Goal: Task Accomplishment & Management: Use online tool/utility

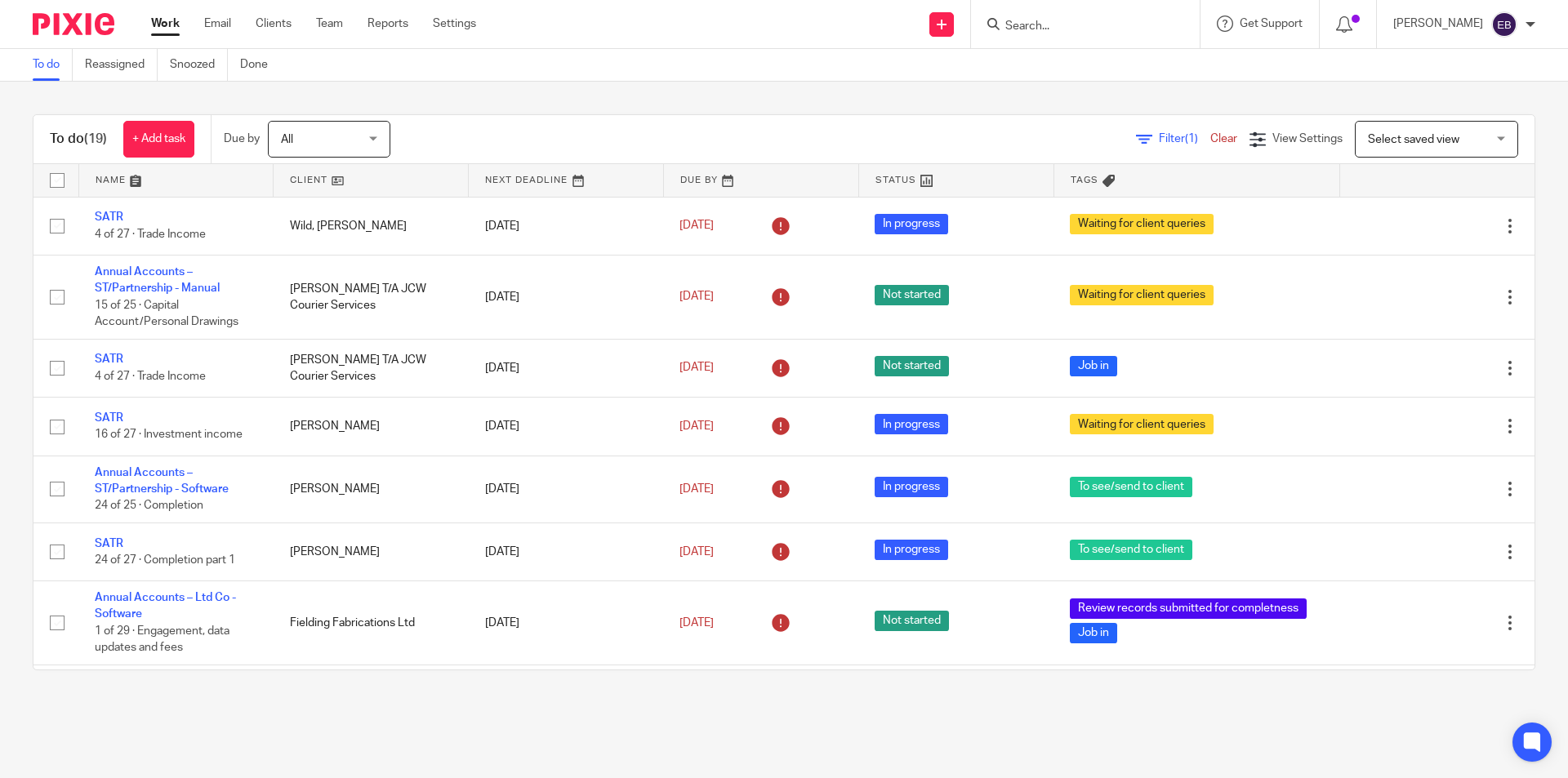
click at [1122, 24] on input "Search" at bounding box center [1077, 26] width 147 height 15
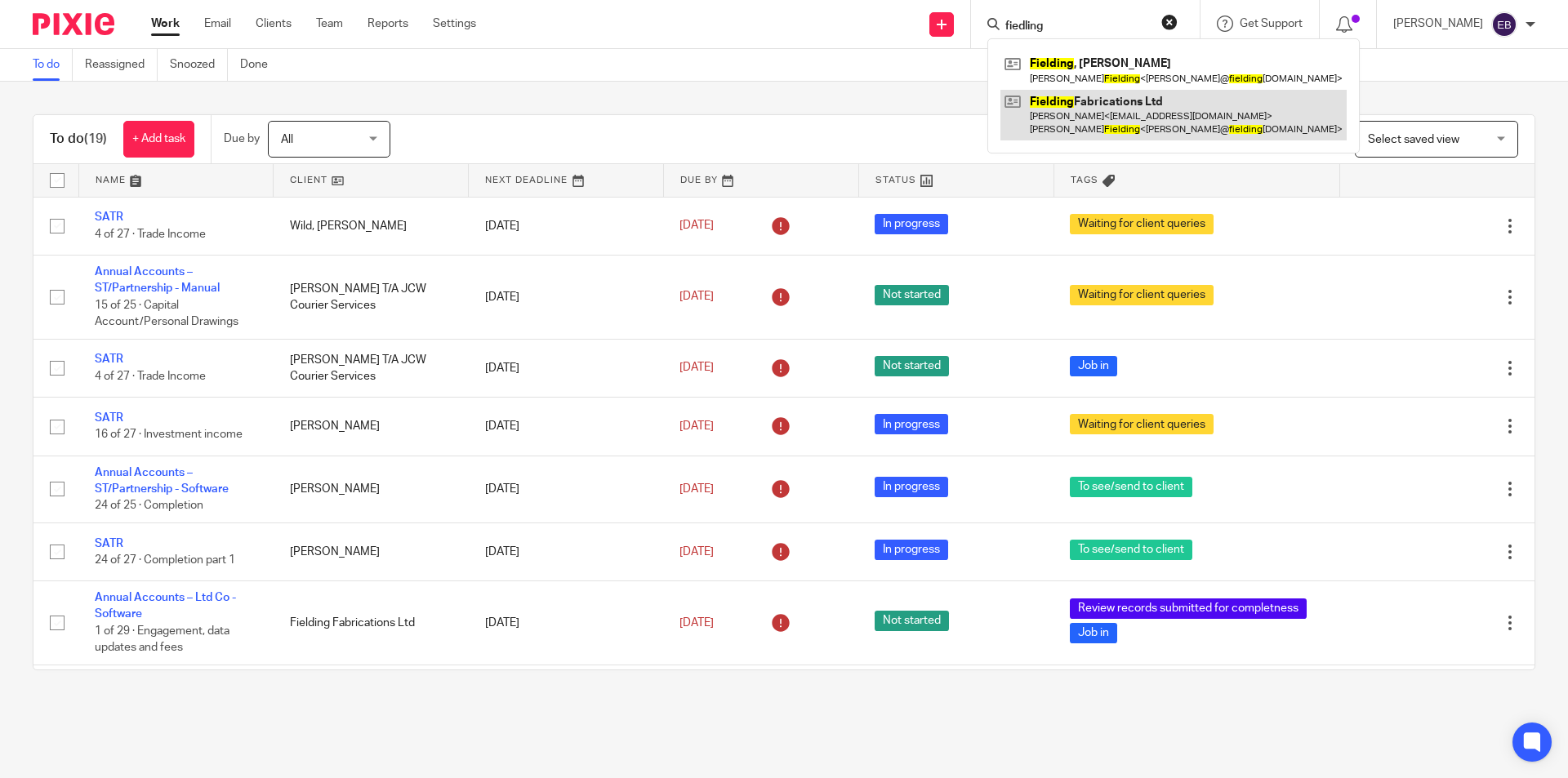
type input "fiedling"
click at [1129, 105] on link at bounding box center [1173, 115] width 346 height 51
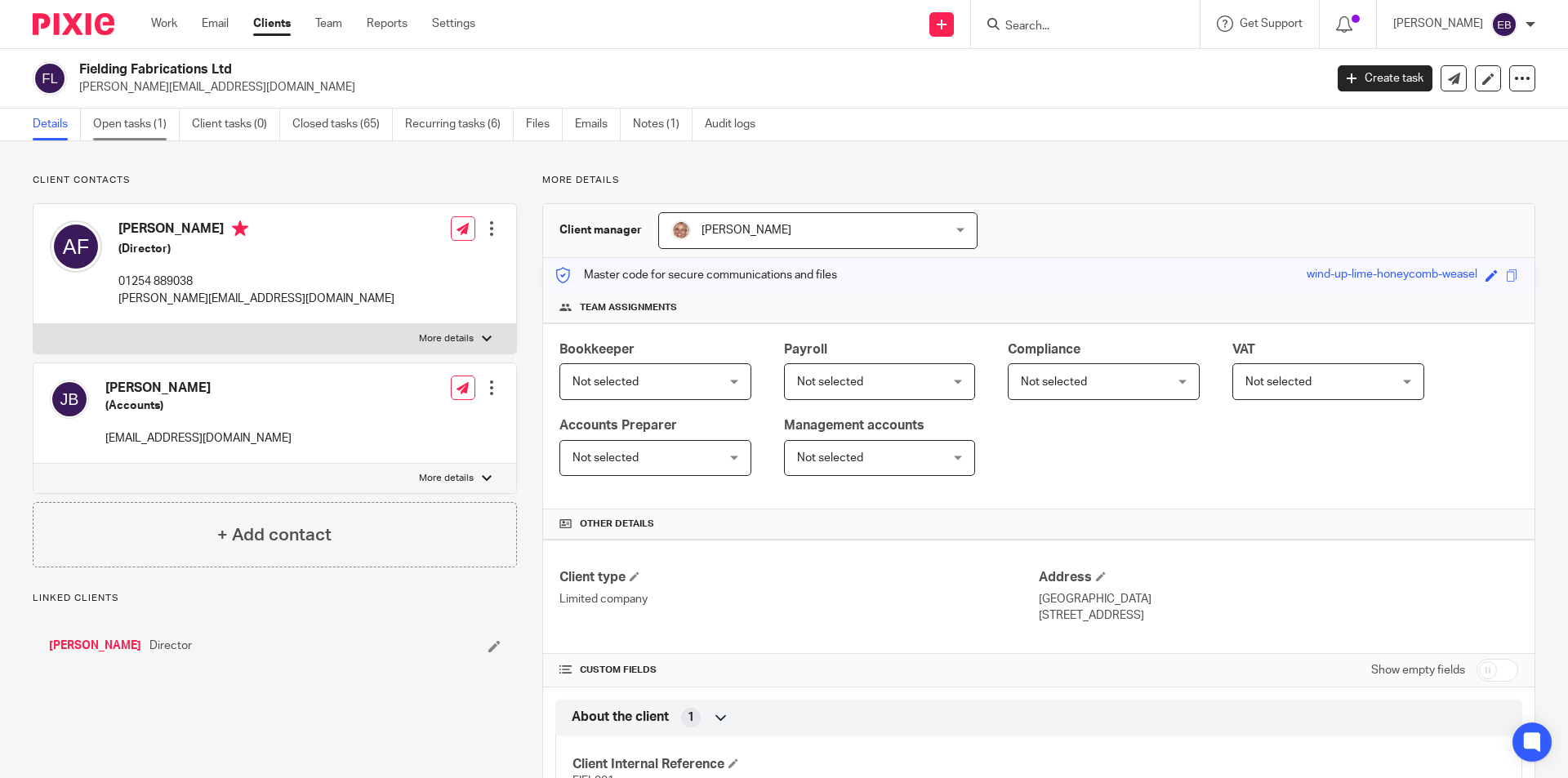
click at [149, 128] on link "Open tasks (1)" at bounding box center [136, 125] width 86 height 32
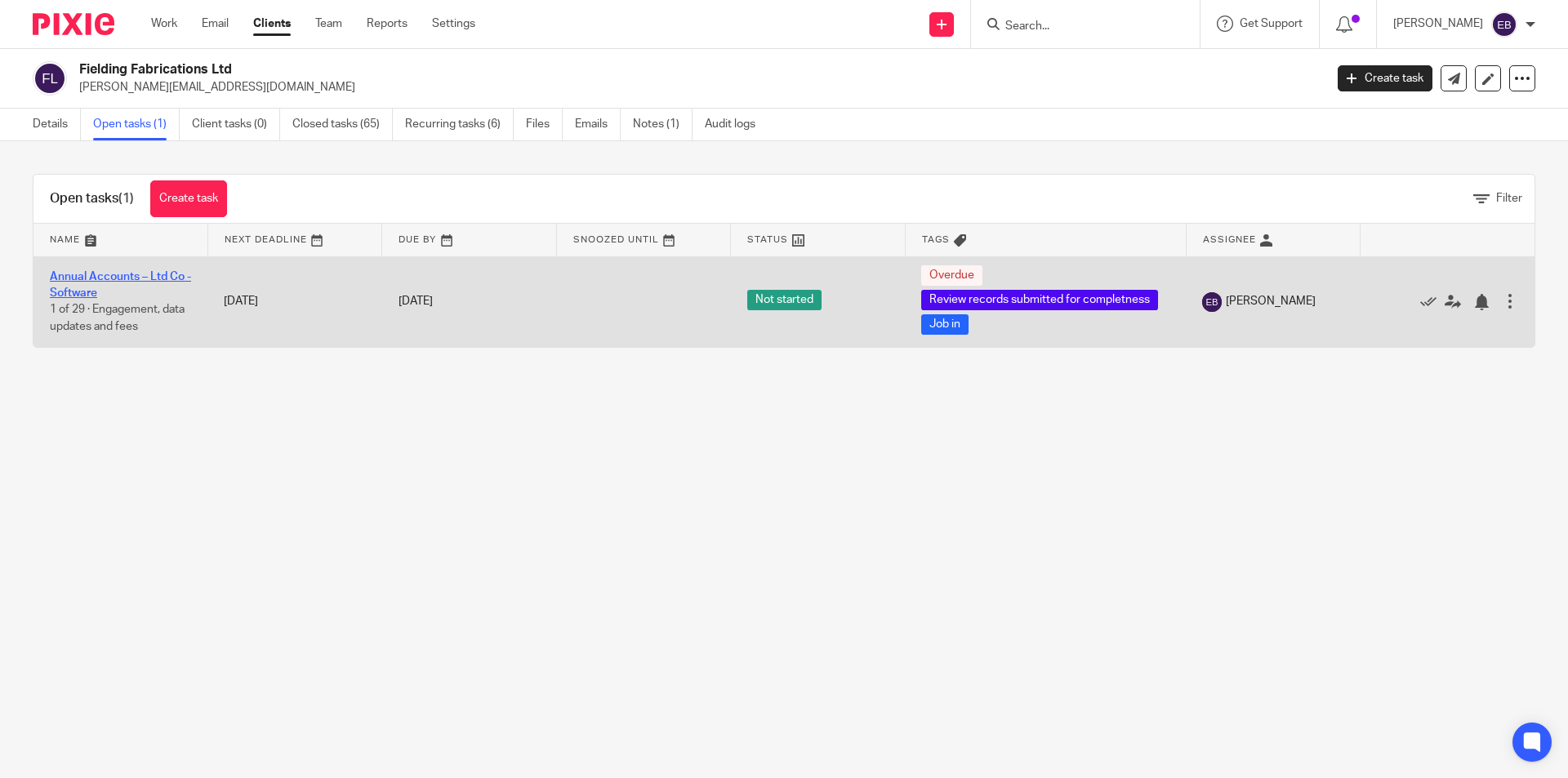
click at [99, 275] on link "Annual Accounts – Ltd Co - Software" at bounding box center [120, 285] width 141 height 28
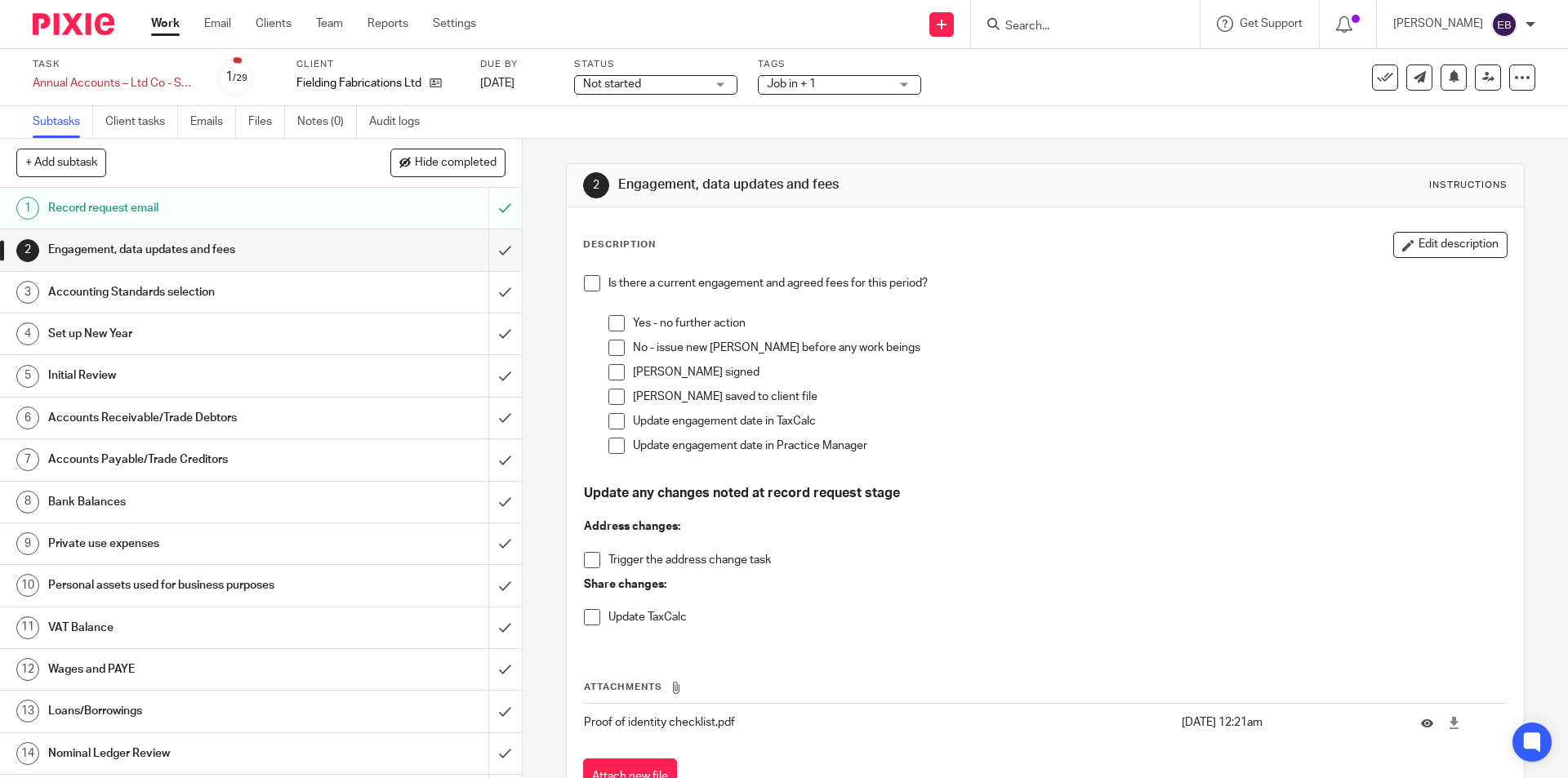
click at [245, 296] on h1 "Accounting Standards selection" at bounding box center [189, 292] width 283 height 24
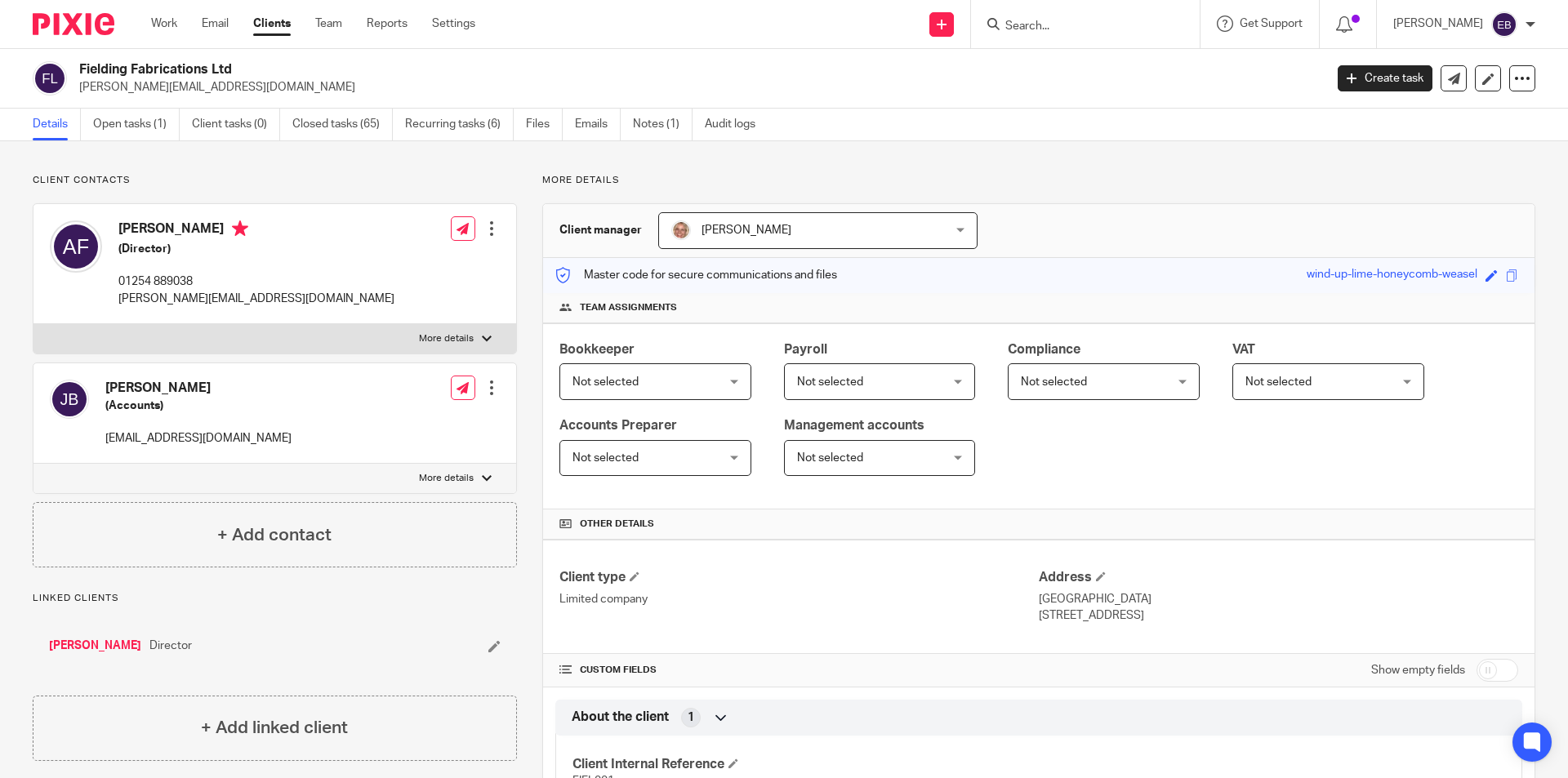
scroll to position [490, 0]
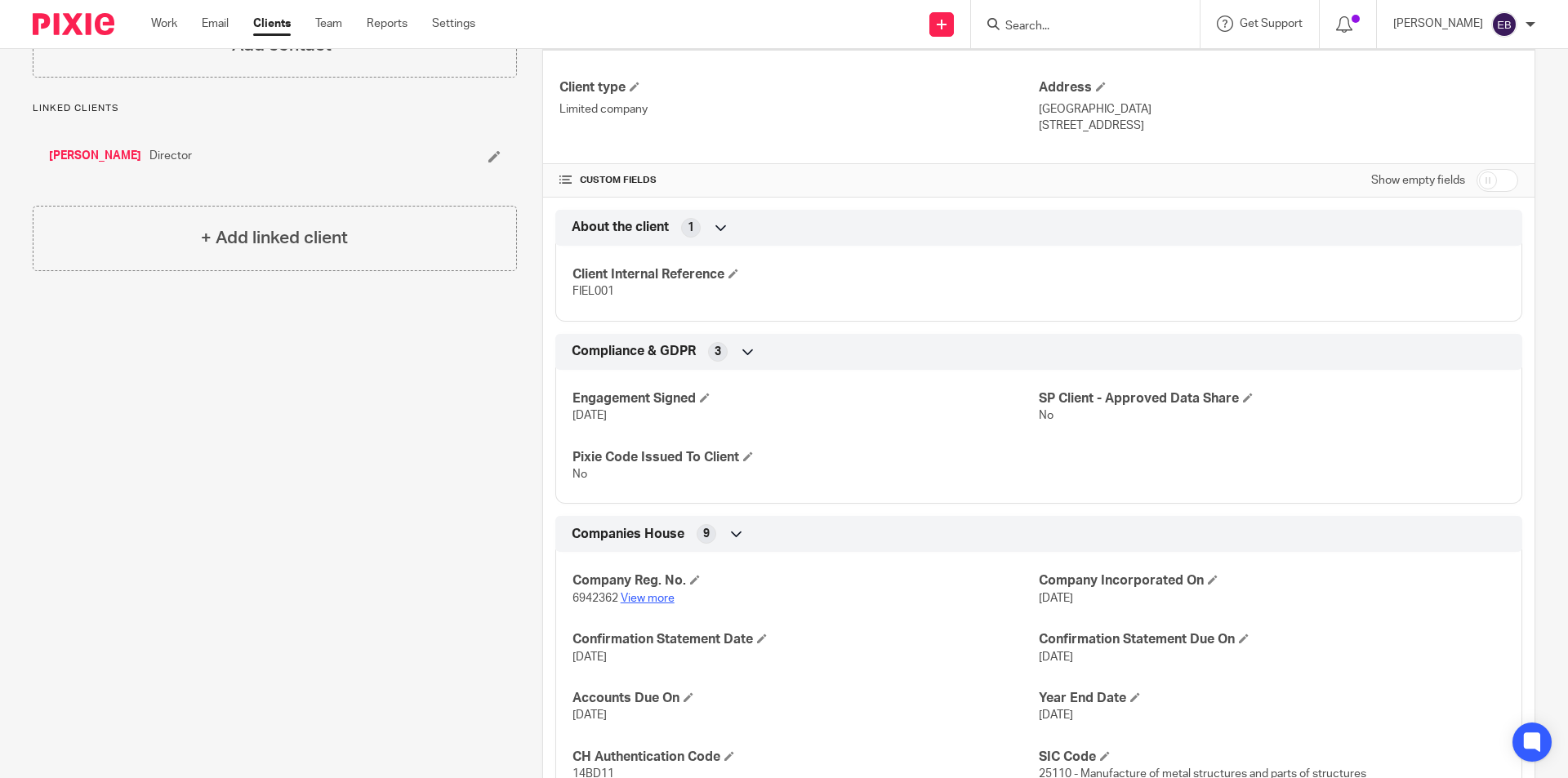
click at [637, 595] on link "View more" at bounding box center [648, 598] width 54 height 11
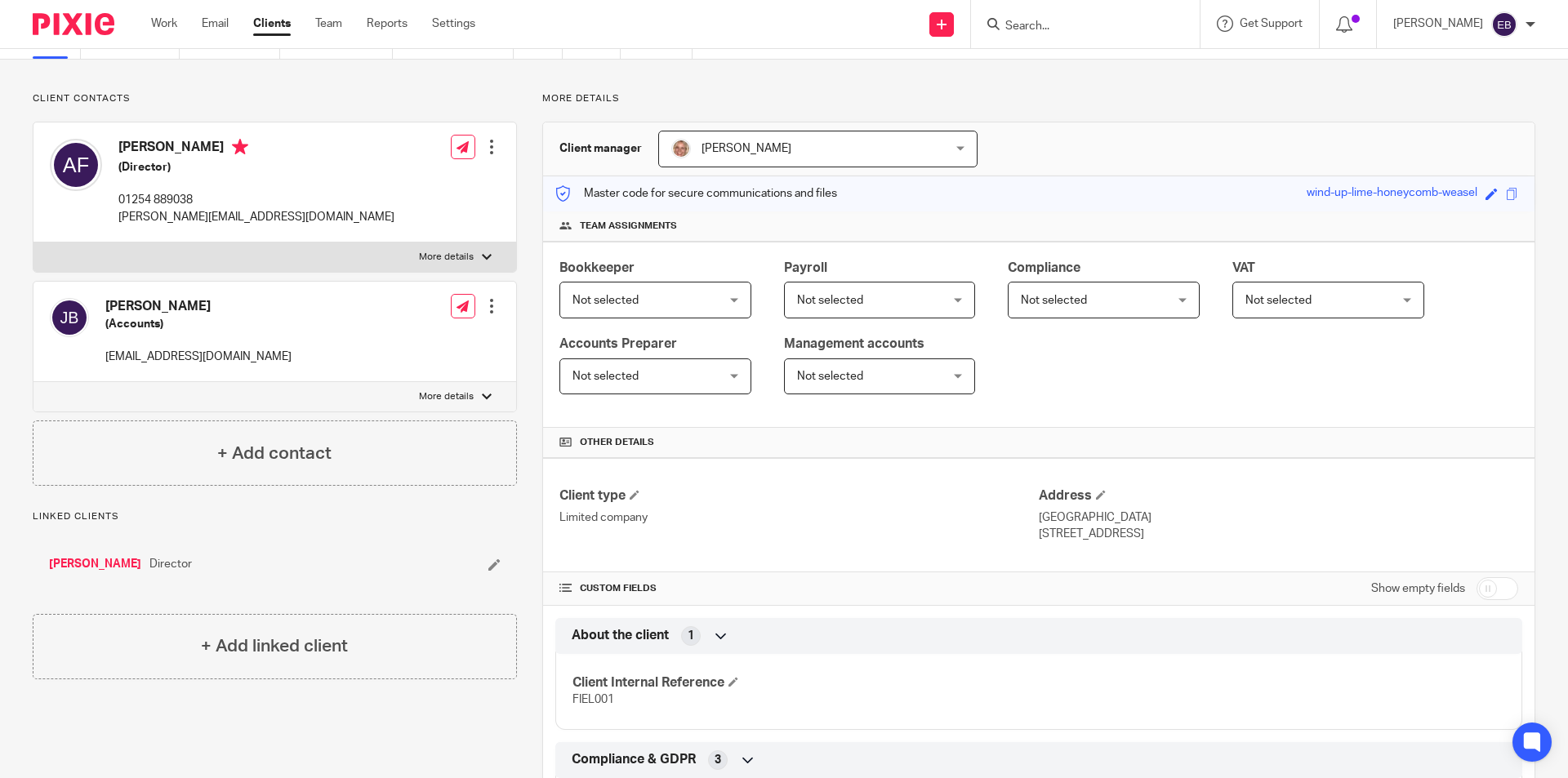
scroll to position [0, 0]
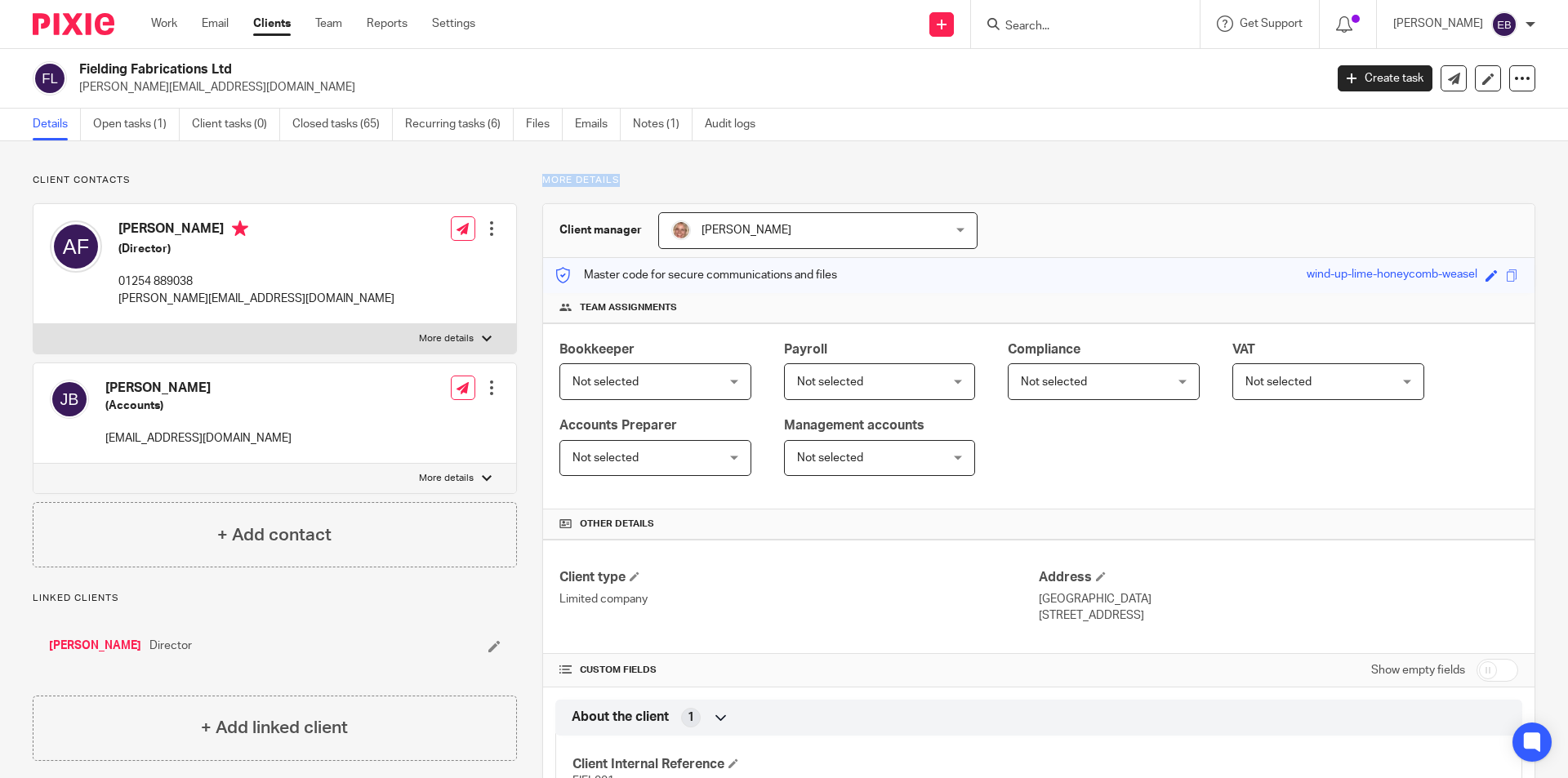
drag, startPoint x: 535, startPoint y: 176, endPoint x: 622, endPoint y: 172, distance: 87.1
drag, startPoint x: 618, startPoint y: 179, endPoint x: 538, endPoint y: 176, distance: 80.1
click at [542, 176] on p "More details" at bounding box center [1039, 180] width 993 height 13
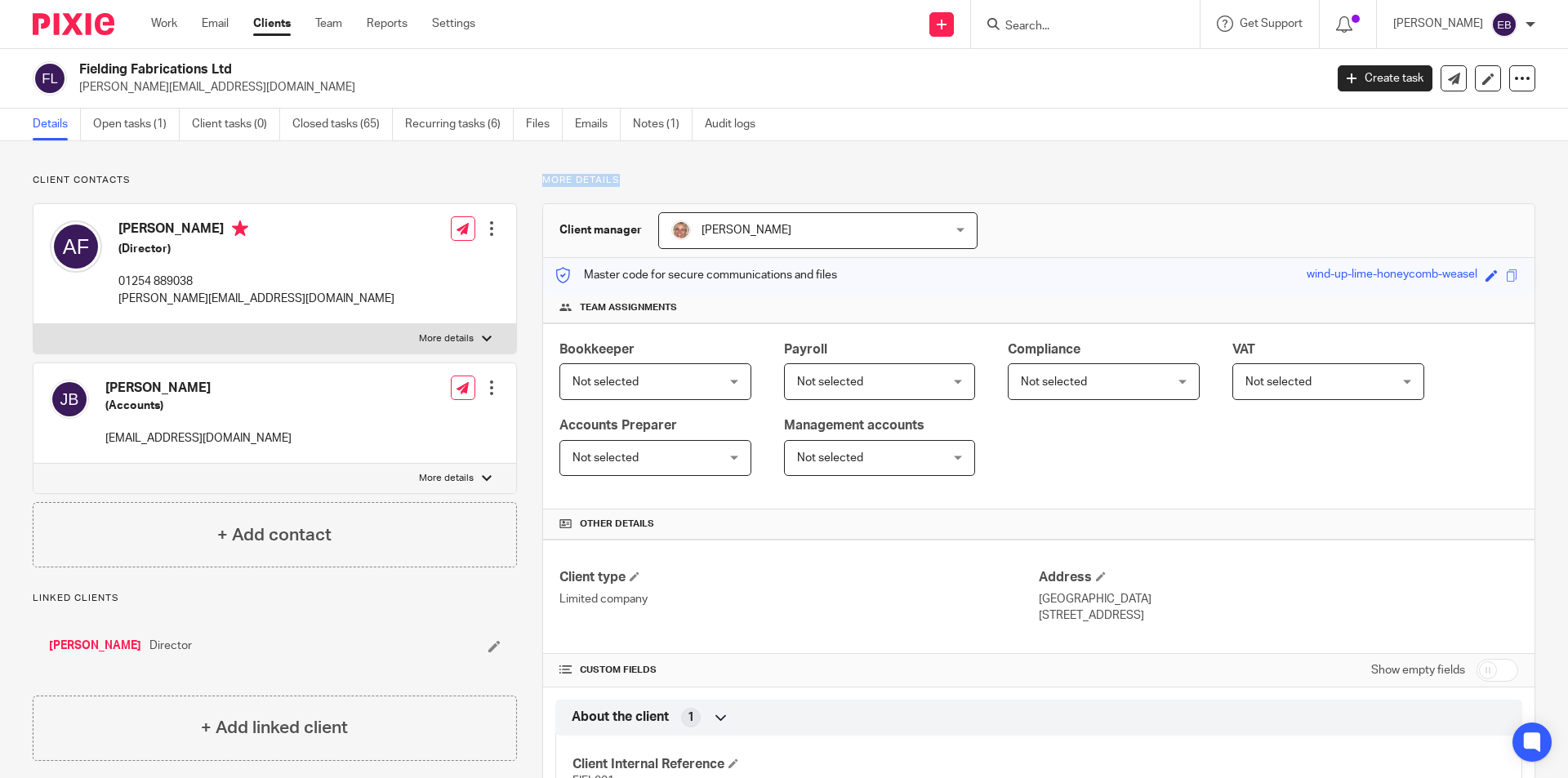
drag, startPoint x: 622, startPoint y: 175, endPoint x: 524, endPoint y: 178, distance: 98.0
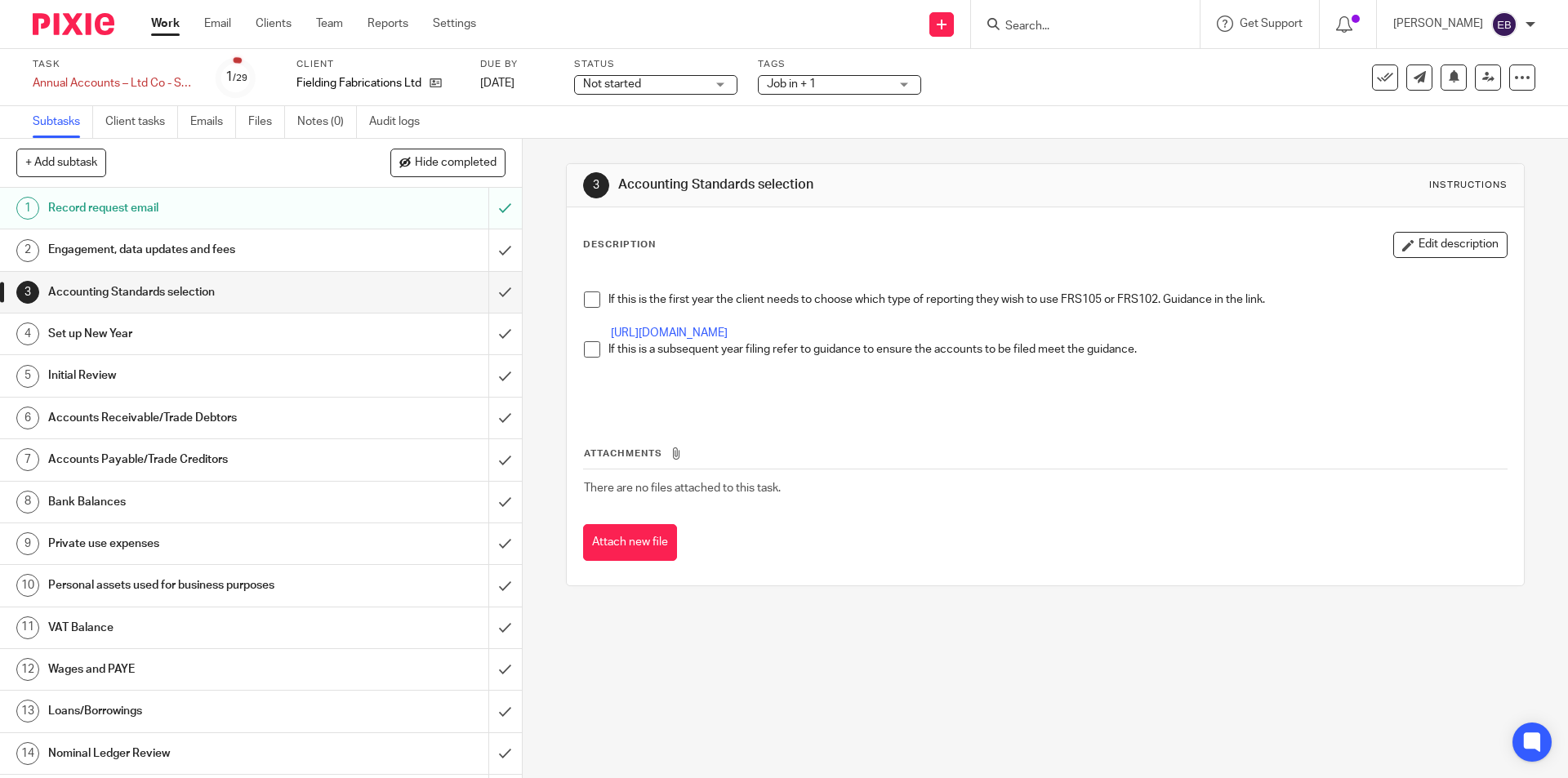
click at [590, 358] on span at bounding box center [591, 349] width 17 height 17
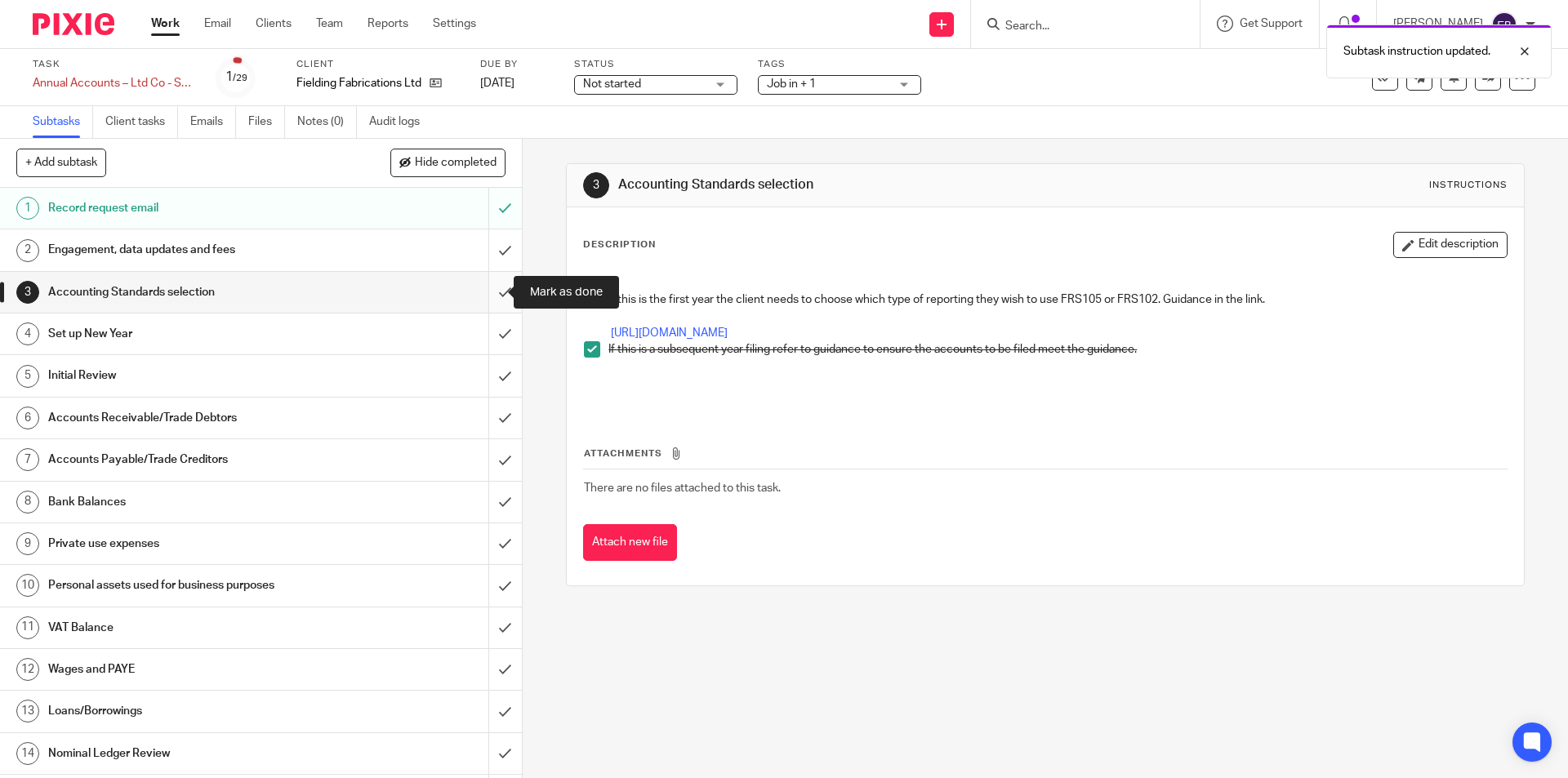
click at [483, 290] on input "submit" at bounding box center [261, 292] width 522 height 41
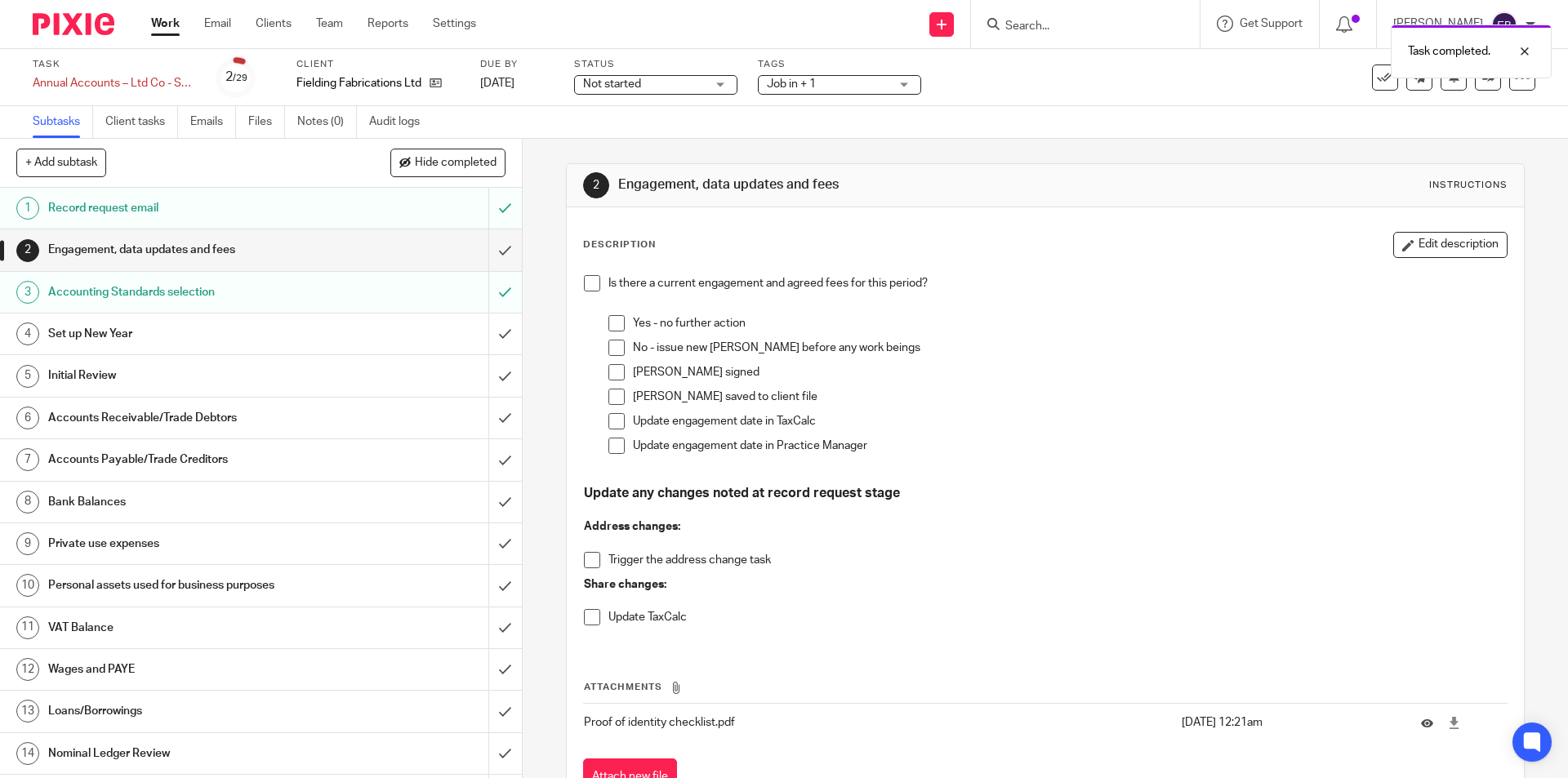
click at [365, 341] on div "Set up New Year" at bounding box center [260, 334] width 424 height 24
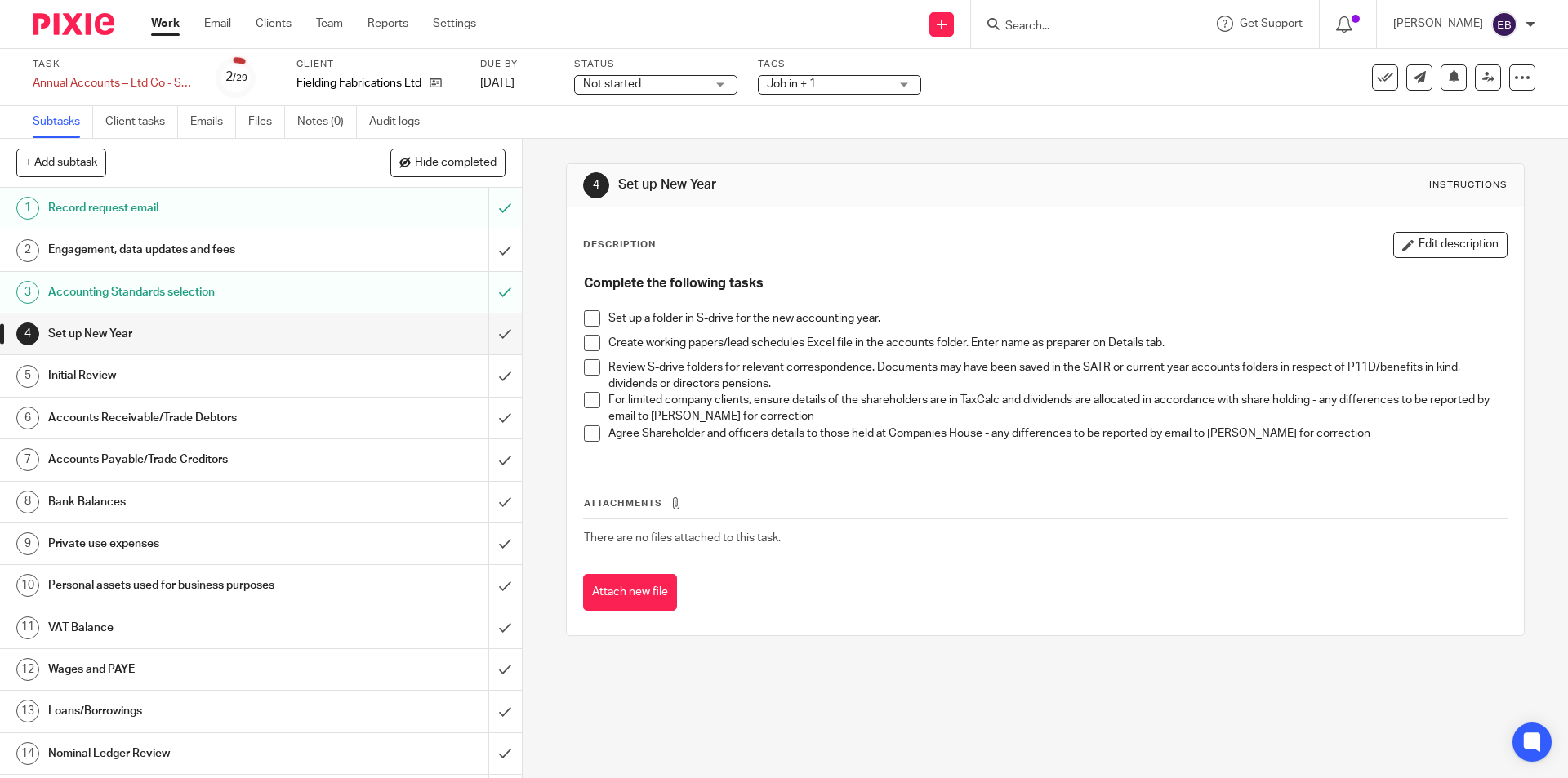
click at [583, 319] on span at bounding box center [591, 318] width 17 height 17
click at [588, 341] on span at bounding box center [591, 343] width 17 height 17
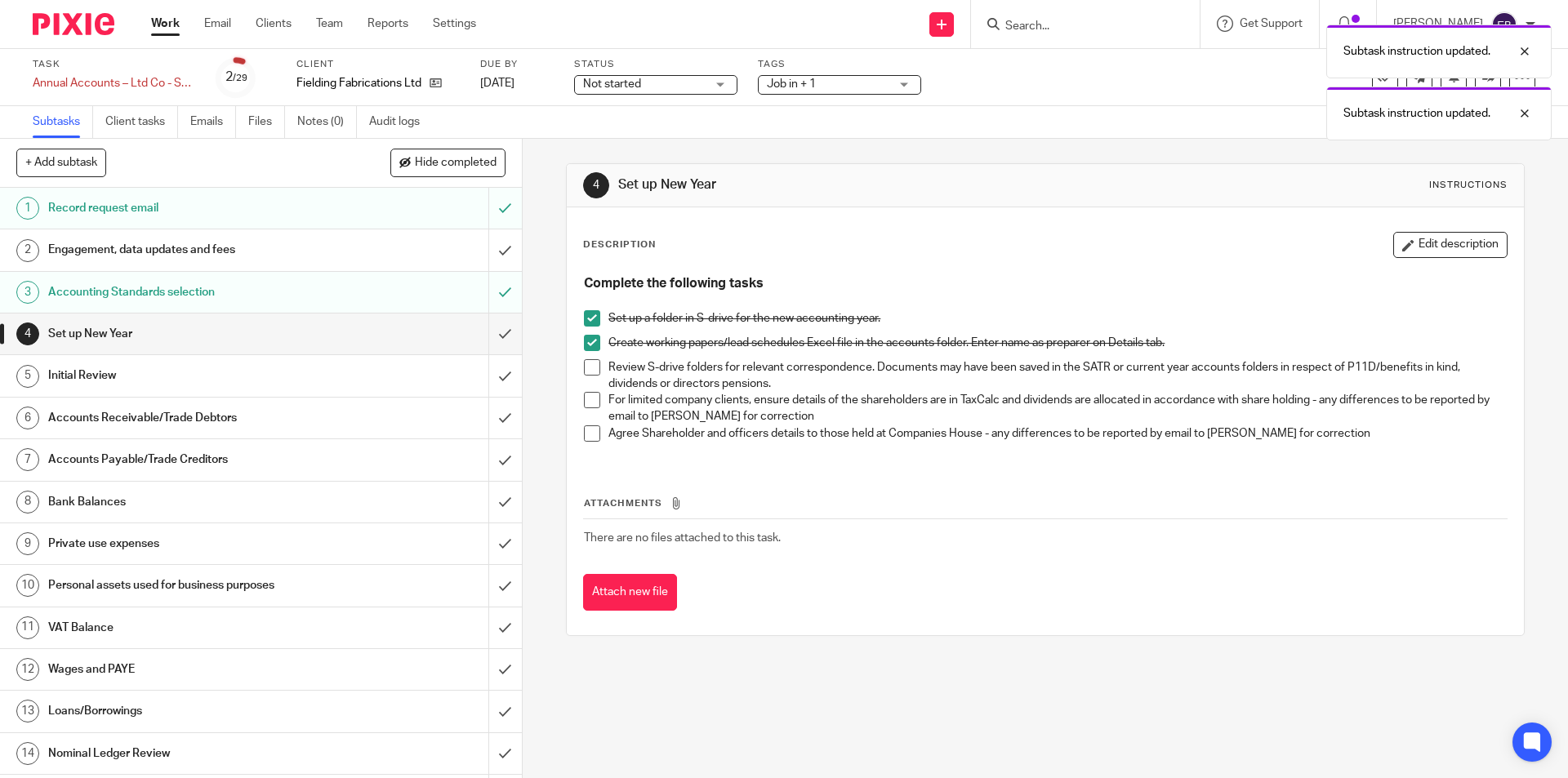
click at [583, 372] on span at bounding box center [591, 367] width 17 height 17
click at [583, 402] on span at bounding box center [591, 399] width 17 height 17
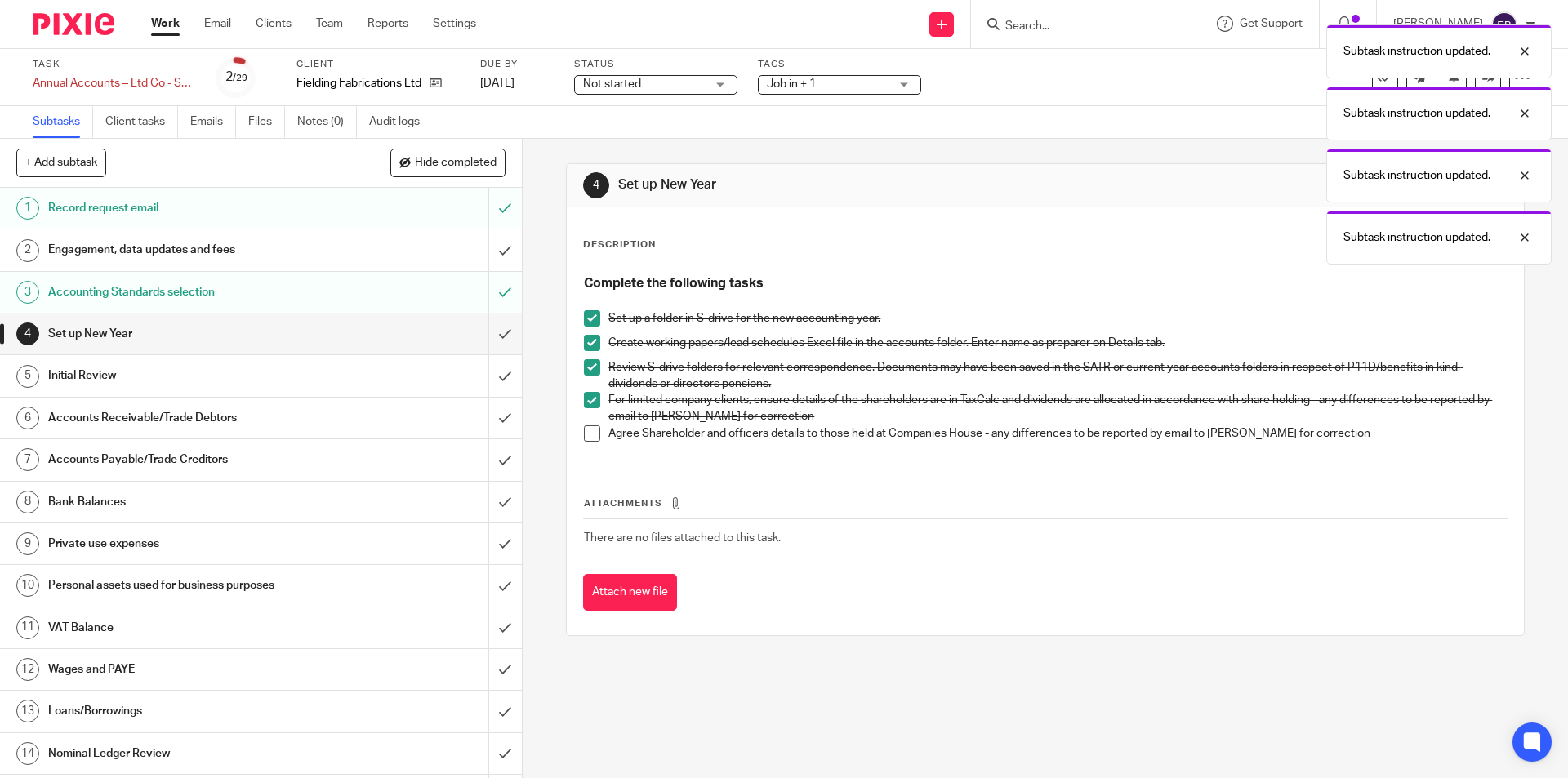
click at [592, 433] on span at bounding box center [591, 433] width 17 height 17
click at [487, 330] on input "submit" at bounding box center [261, 334] width 522 height 41
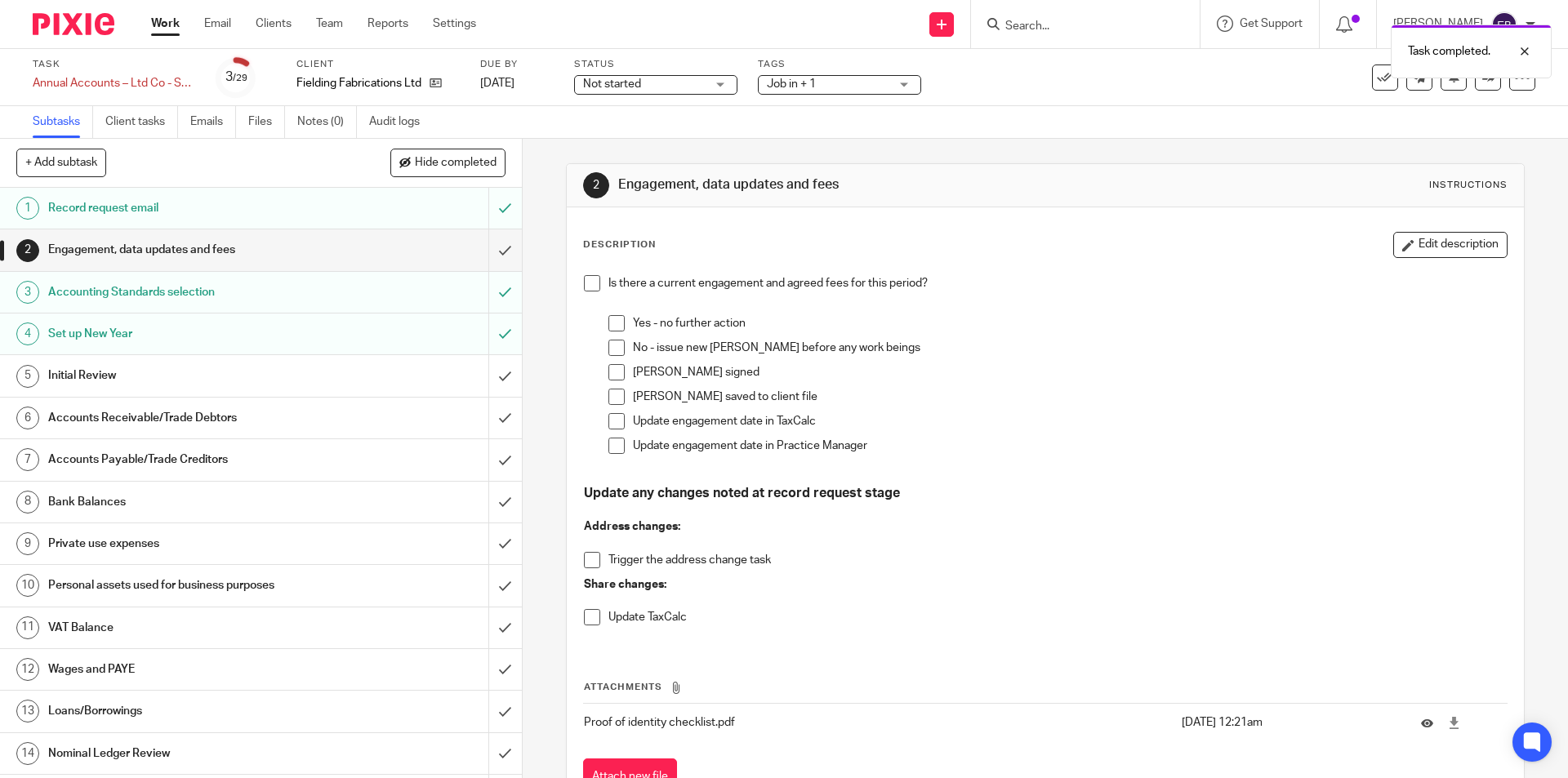
click at [182, 374] on h1 "Initial Review" at bounding box center [189, 376] width 283 height 24
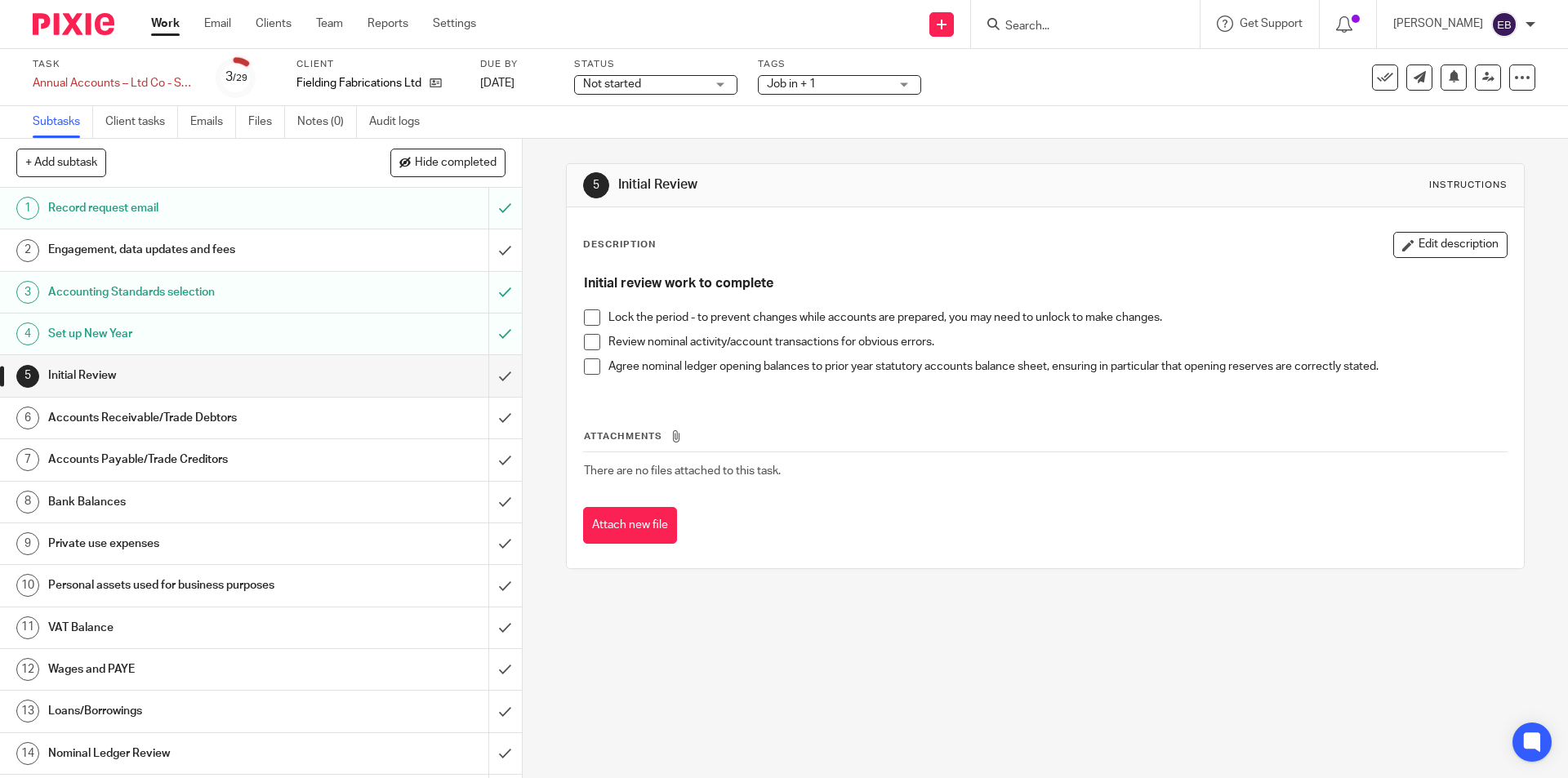
click at [590, 340] on span at bounding box center [591, 342] width 17 height 17
click at [588, 317] on span at bounding box center [591, 317] width 17 height 17
click at [583, 367] on span at bounding box center [591, 366] width 17 height 17
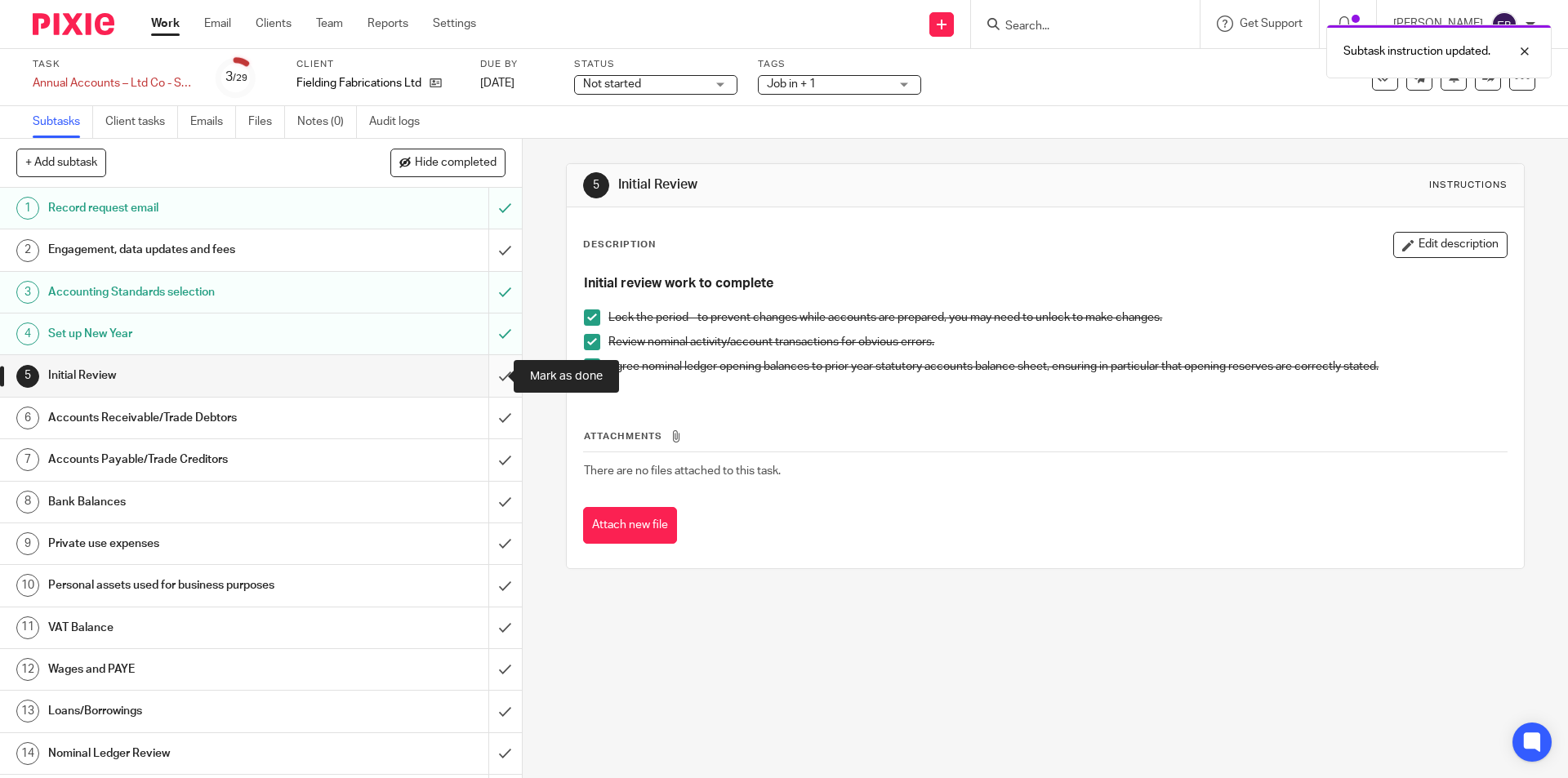
click at [498, 376] on input "submit" at bounding box center [261, 375] width 522 height 41
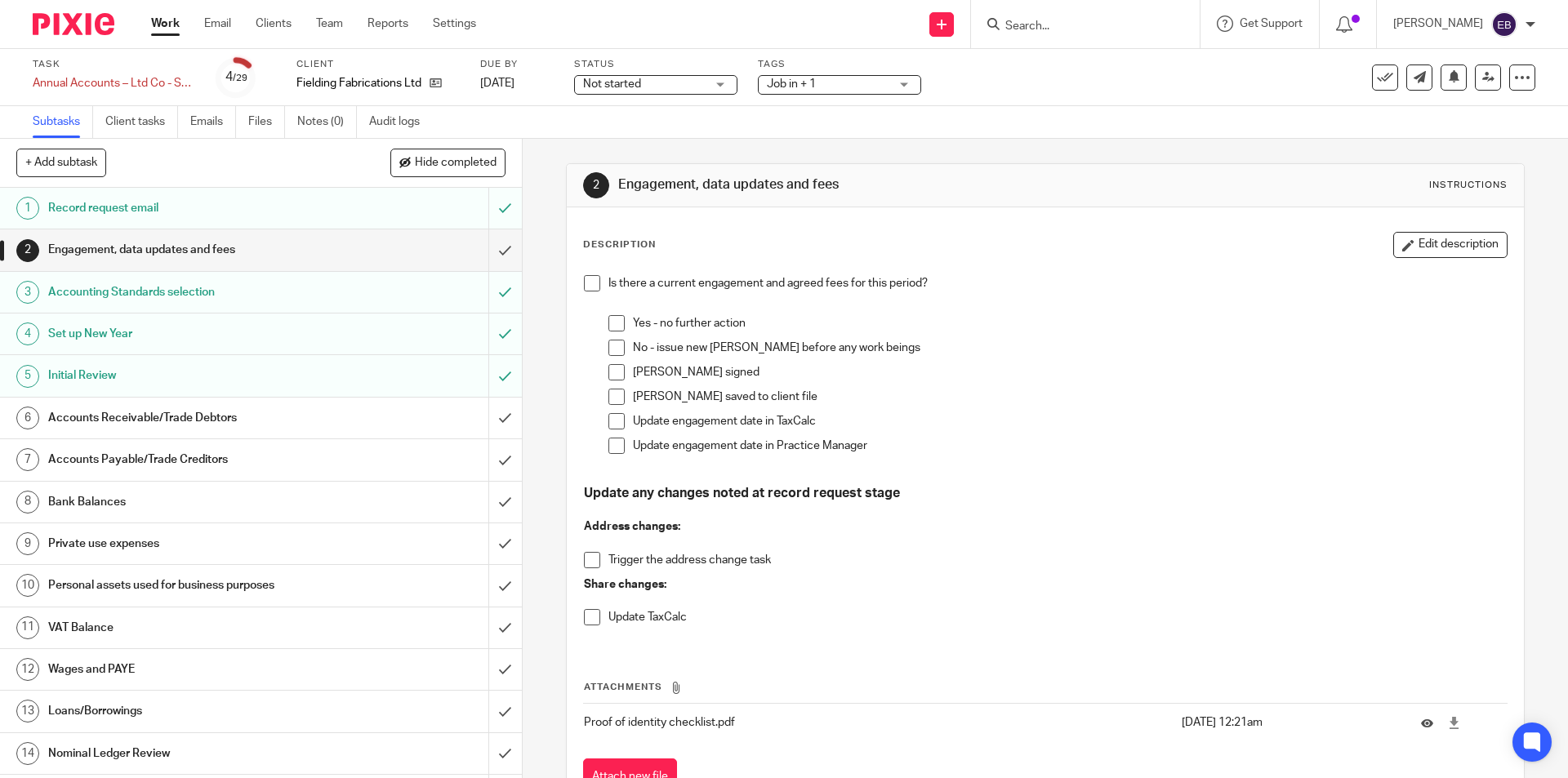
click at [195, 420] on h1 "Accounts Receivable/Trade Debtors" at bounding box center [189, 418] width 283 height 24
